Goal: Navigation & Orientation: Find specific page/section

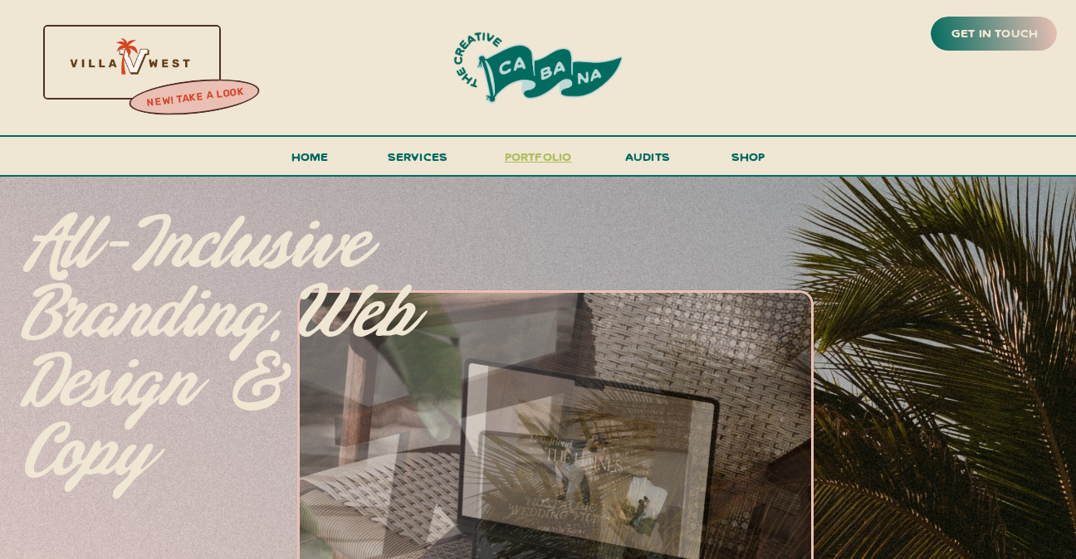
click at [547, 154] on h3 "portfolio" at bounding box center [538, 161] width 78 height 31
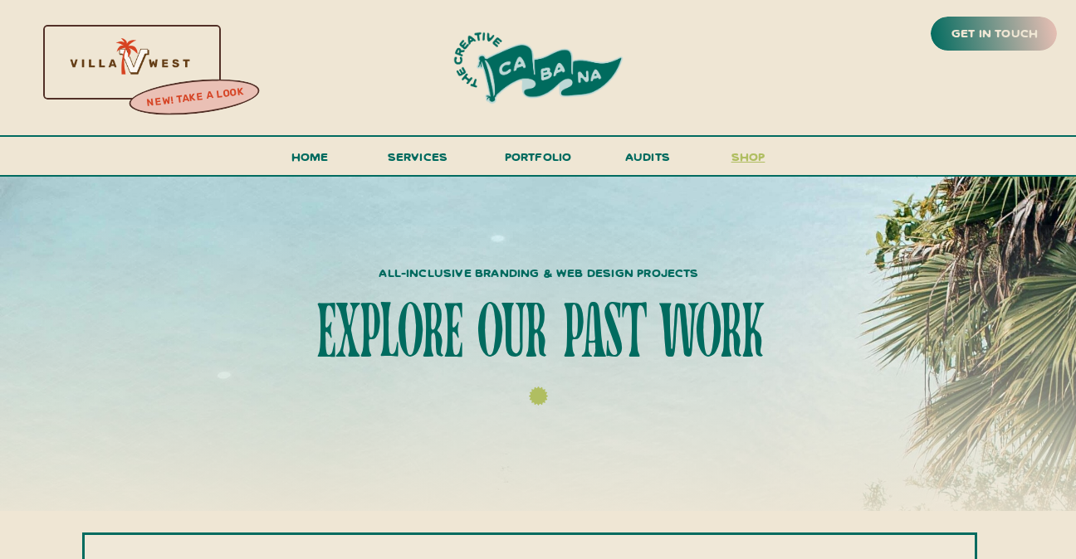
click at [758, 159] on h3 "shop" at bounding box center [748, 160] width 80 height 29
